Goal: Task Accomplishment & Management: Use online tool/utility

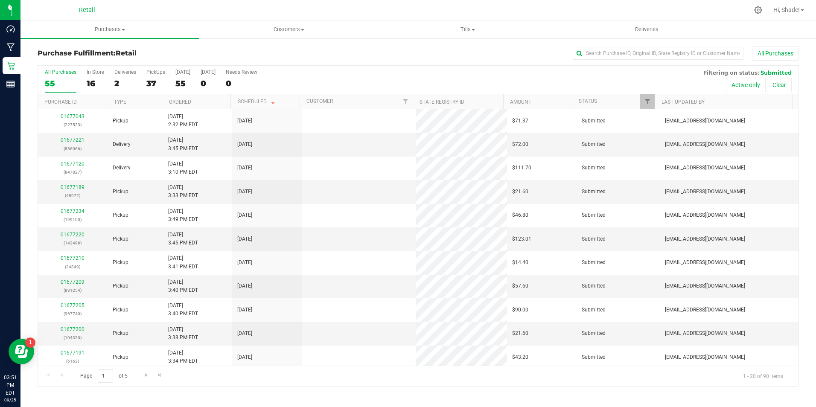
click at [92, 82] on div "16" at bounding box center [95, 84] width 17 height 10
click at [0, 0] on input "In Store 16" at bounding box center [0, 0] width 0 height 0
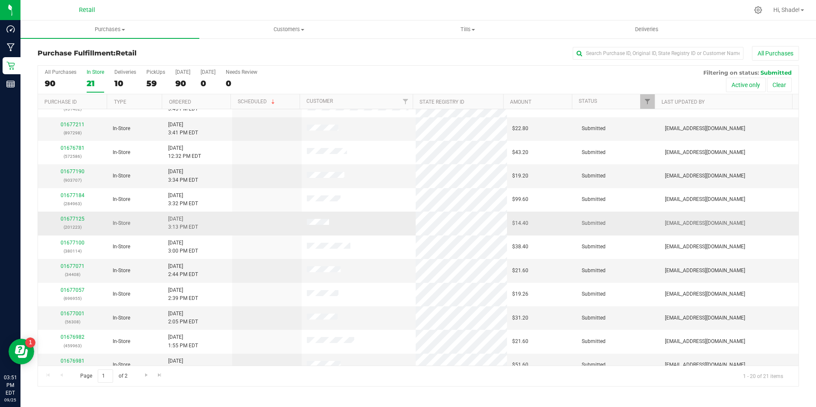
scroll to position [216, 0]
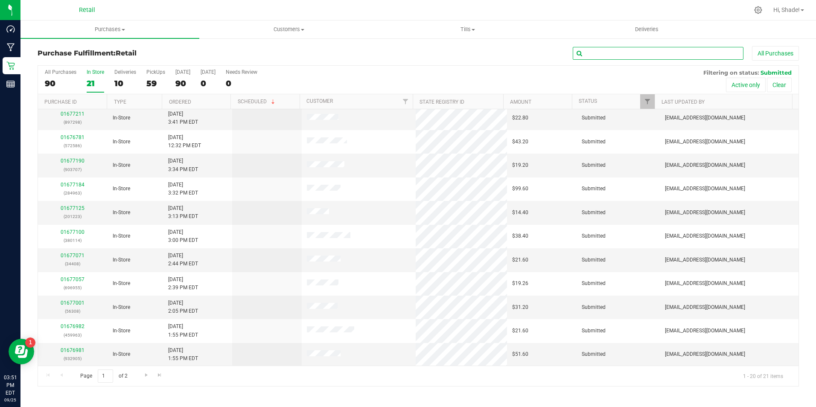
click at [599, 54] on input "text" at bounding box center [658, 53] width 171 height 13
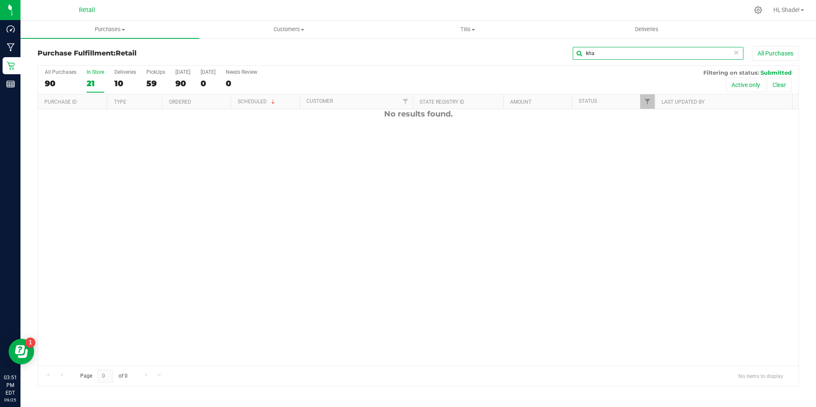
scroll to position [0, 0]
type input "kha"
click at [157, 81] on div "59" at bounding box center [155, 84] width 19 height 10
click at [0, 0] on input "PickUps 59" at bounding box center [0, 0] width 0 height 0
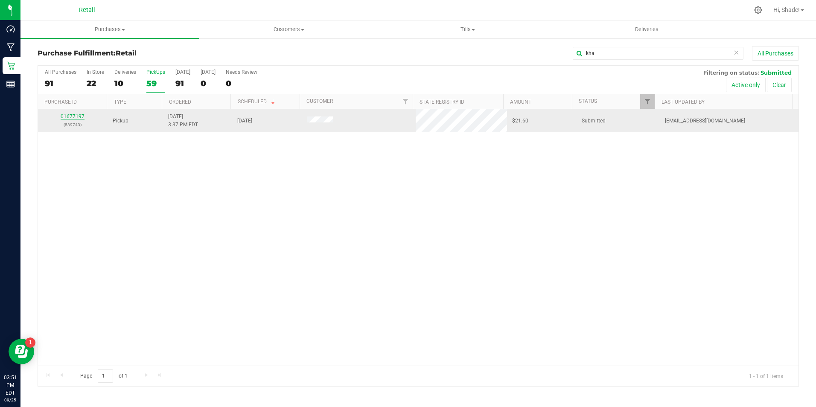
click at [66, 118] on link "01677197" at bounding box center [73, 116] width 24 height 6
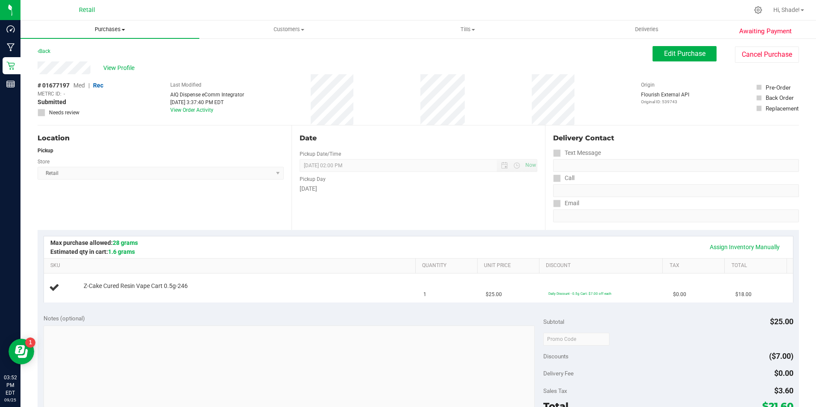
click at [99, 32] on span "Purchases" at bounding box center [109, 30] width 179 height 8
click at [81, 59] on li "Fulfillment" at bounding box center [109, 62] width 179 height 10
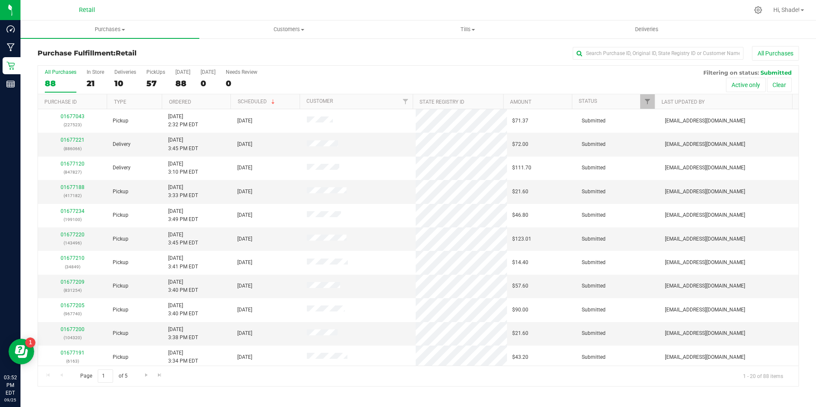
click at [82, 81] on div "All Purchases 88 In Store 21 Deliveries 10 PickUps 57 [DATE] 88 [DATE] 0 Needs …" at bounding box center [418, 80] width 760 height 29
click at [94, 79] on div "21" at bounding box center [95, 84] width 17 height 10
click at [0, 0] on input "In Store 21" at bounding box center [0, 0] width 0 height 0
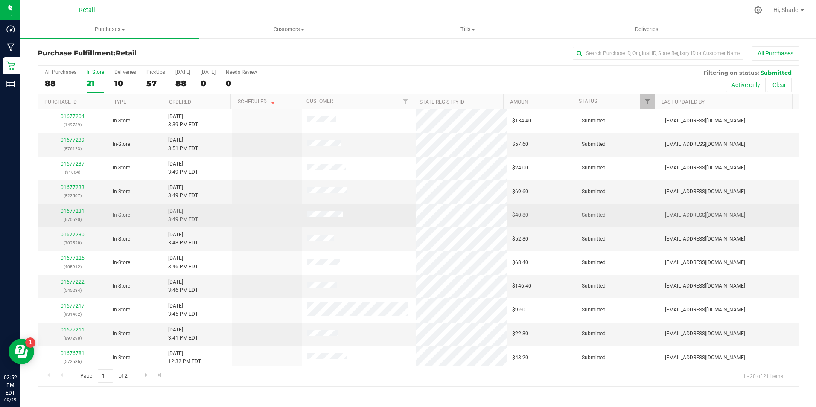
click at [70, 207] on td "01677231 (670520)" at bounding box center [73, 215] width 70 height 23
click at [70, 211] on link "01677231" at bounding box center [73, 211] width 24 height 6
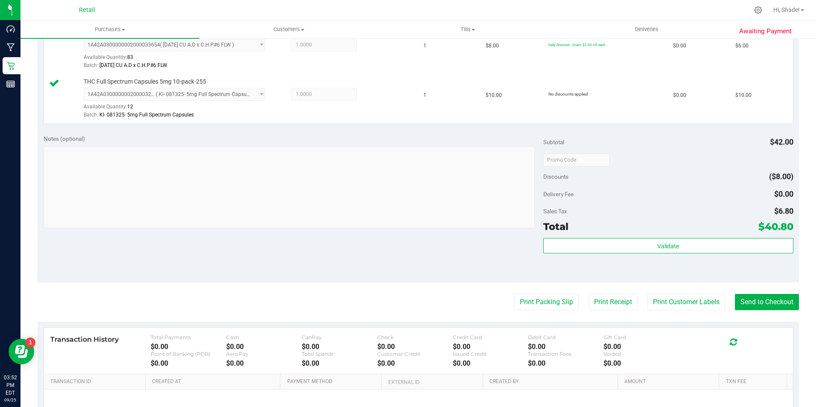
scroll to position [299, 0]
click at [751, 303] on button "Send to Checkout" at bounding box center [767, 302] width 64 height 16
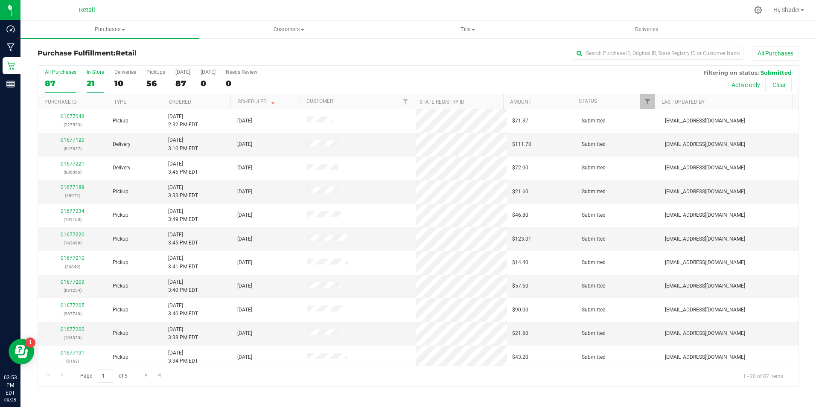
click at [94, 79] on div "21" at bounding box center [95, 84] width 17 height 10
click at [0, 0] on input "In Store 21" at bounding box center [0, 0] width 0 height 0
click at [644, 53] on input "text" at bounding box center [658, 53] width 171 height 13
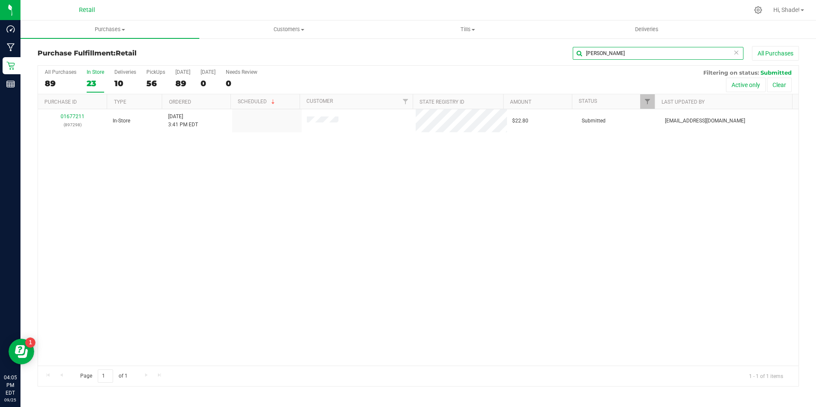
type input "[PERSON_NAME]"
